Goal: Check status: Check status

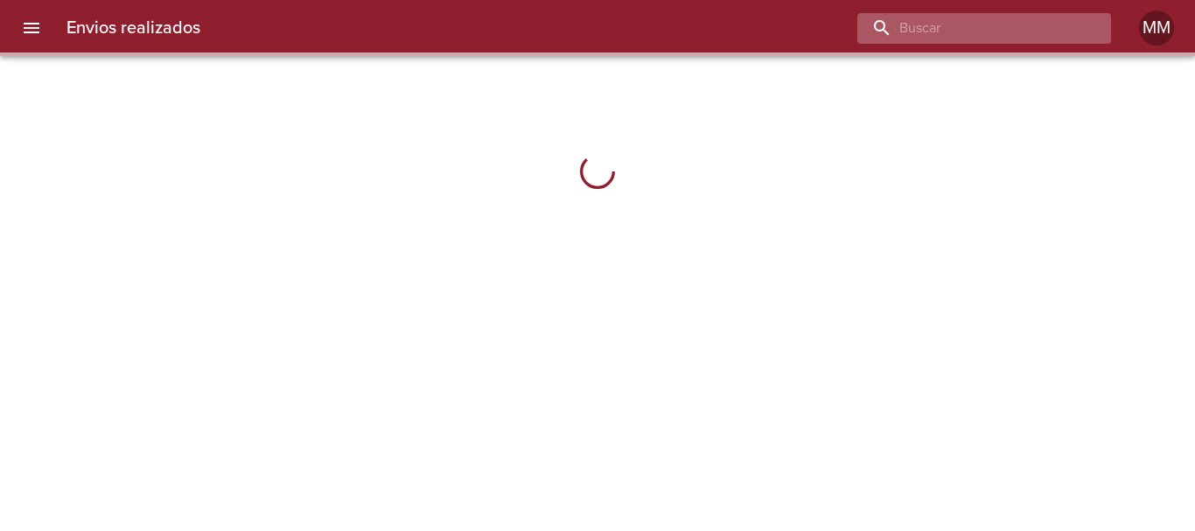
click at [1004, 39] on input "buscar" at bounding box center [970, 28] width 224 height 31
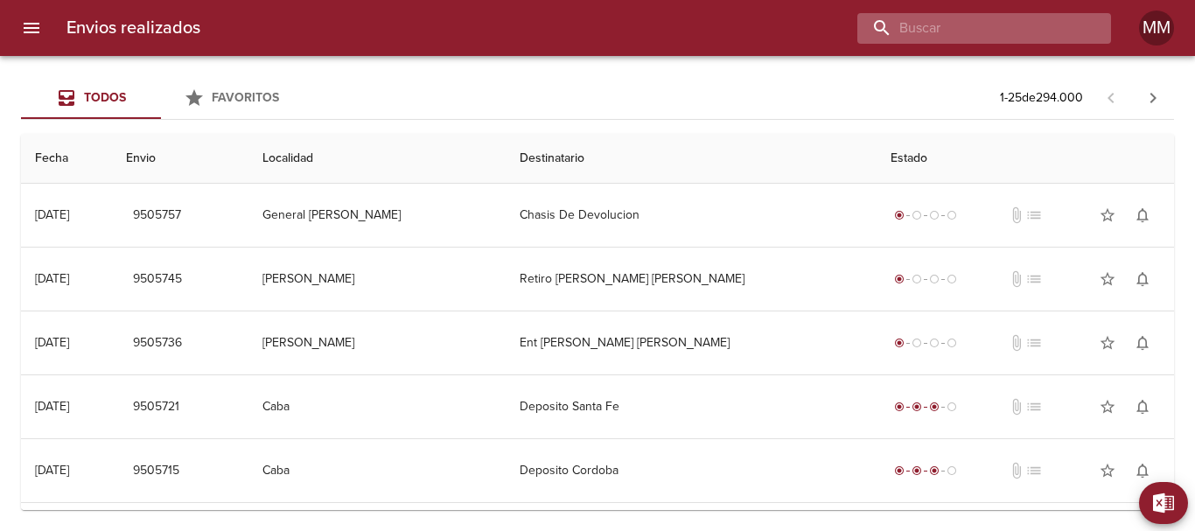
paste input "[PERSON_NAME] [PERSON_NAME]"
type input "[PERSON_NAME] [PERSON_NAME]"
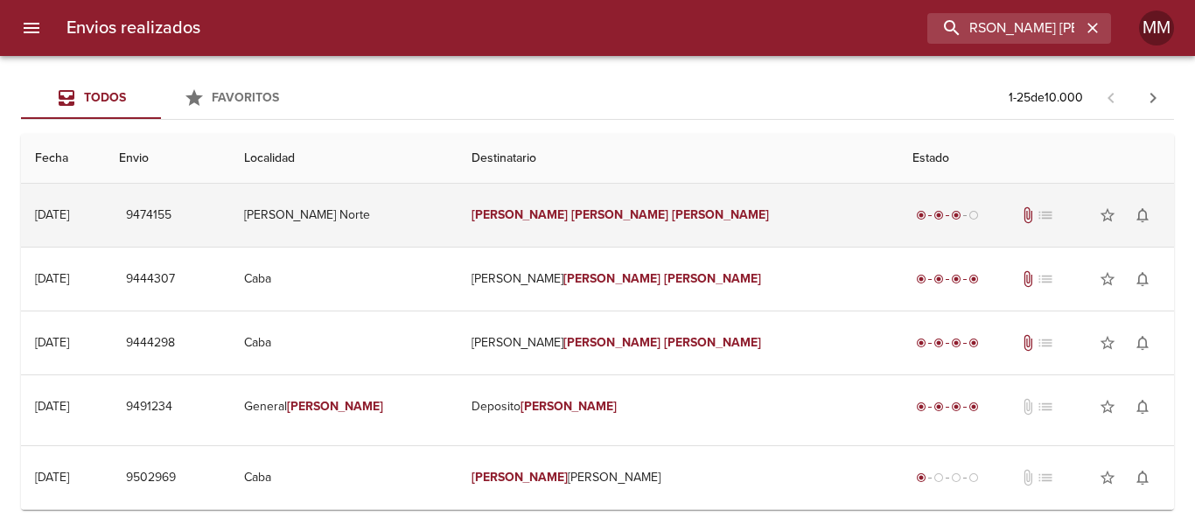
scroll to position [0, 0]
click at [785, 220] on td "[PERSON_NAME] [PERSON_NAME]" at bounding box center [679, 215] width 442 height 63
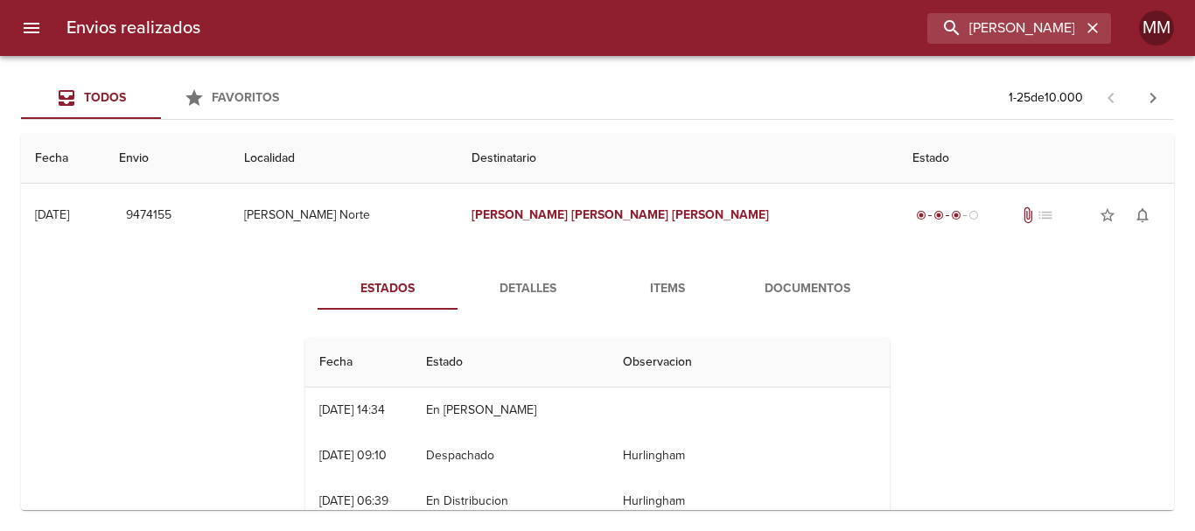
click at [545, 297] on span "Detalles" at bounding box center [527, 289] width 119 height 22
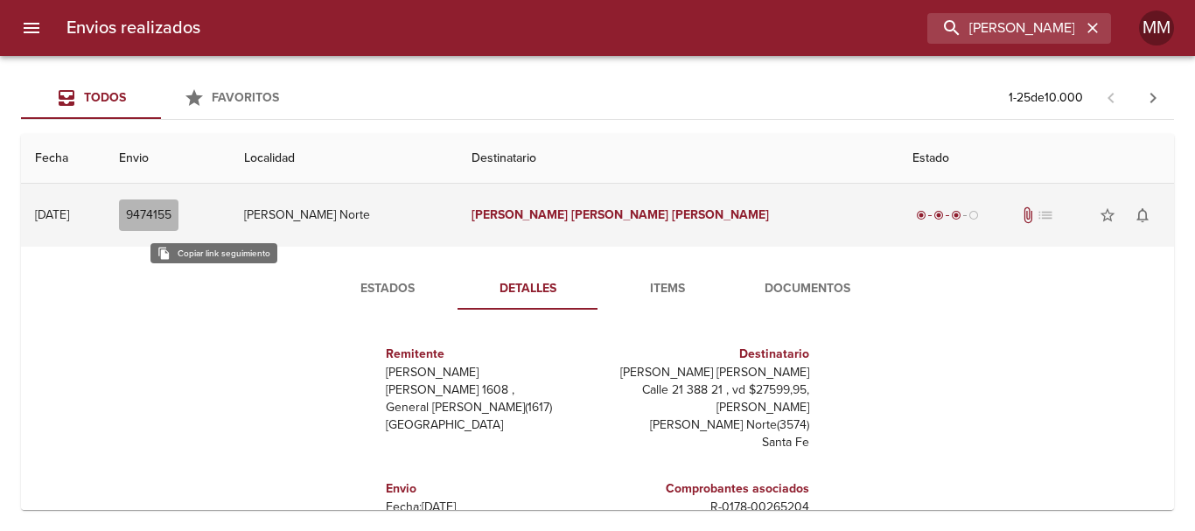
click at [172, 214] on span "9474155" at bounding box center [149, 216] width 46 height 22
click at [172, 208] on span "9474155" at bounding box center [149, 216] width 46 height 22
click at [172, 214] on span "9474155" at bounding box center [149, 216] width 46 height 22
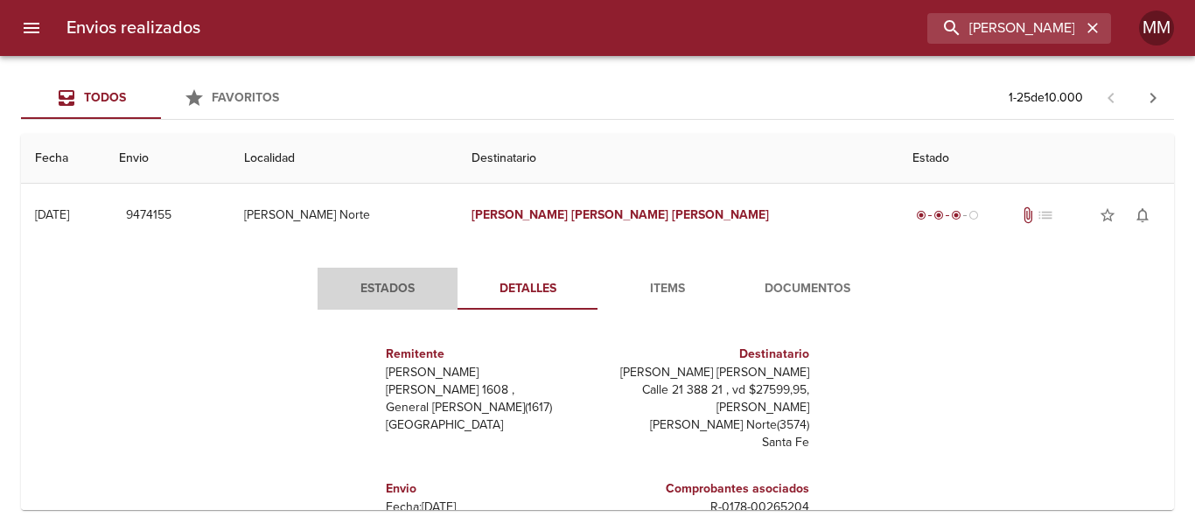
click at [380, 296] on span "Estados" at bounding box center [387, 289] width 119 height 22
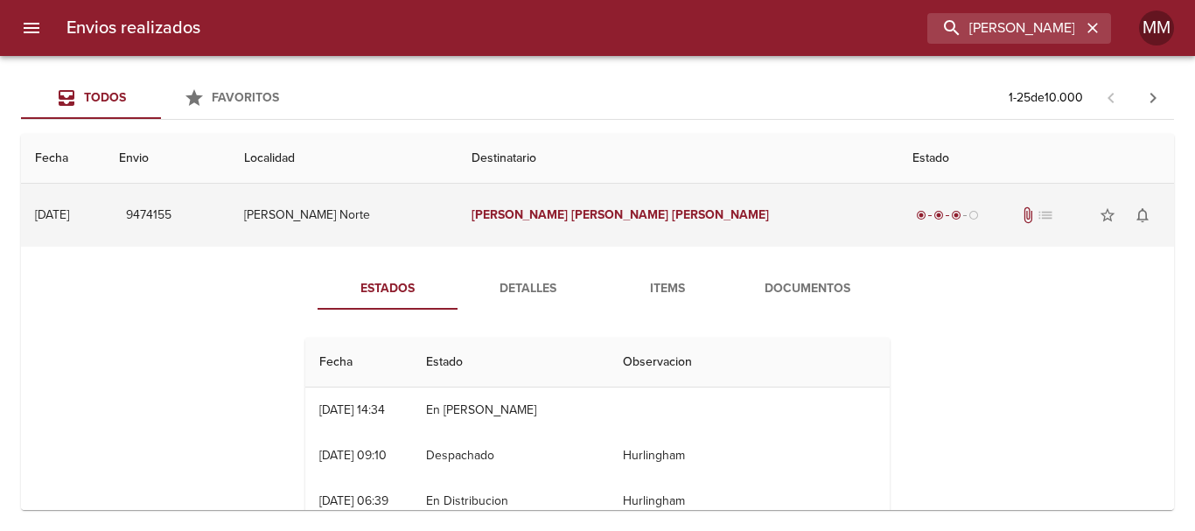
click at [172, 212] on span "9474155" at bounding box center [149, 216] width 46 height 22
